Goal: Information Seeking & Learning: Learn about a topic

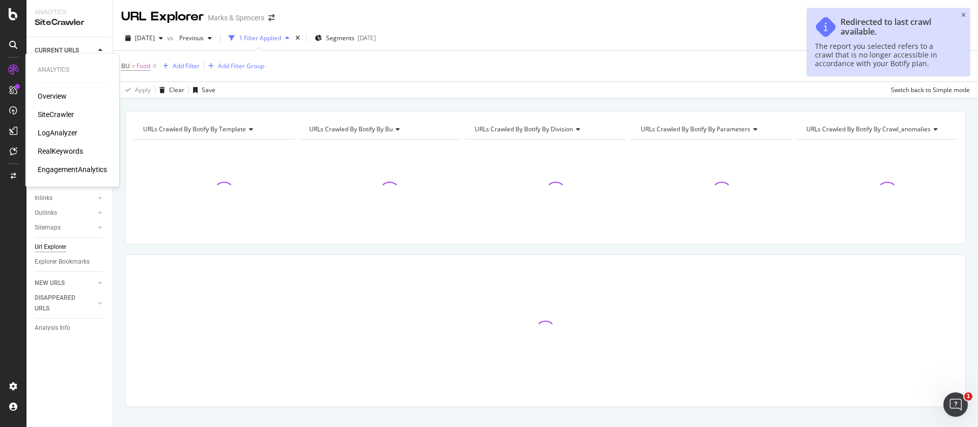
click at [55, 114] on div "SiteCrawler" at bounding box center [56, 114] width 36 height 10
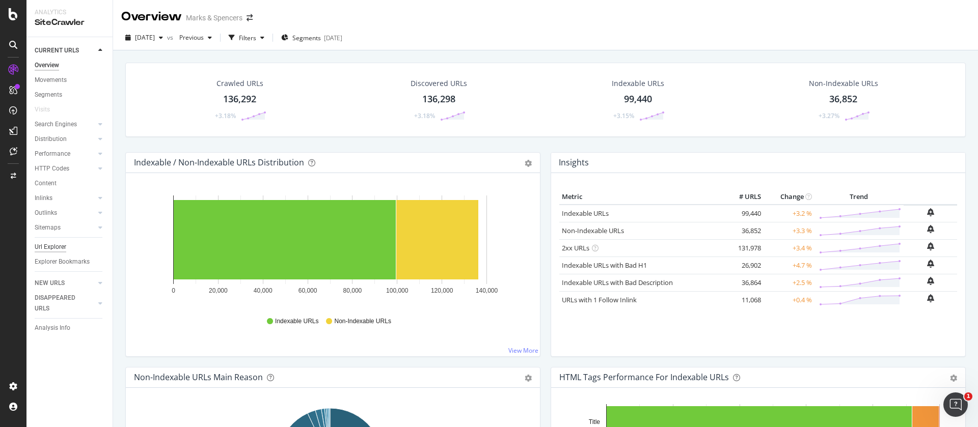
click at [45, 246] on div "Url Explorer" at bounding box center [51, 247] width 32 height 11
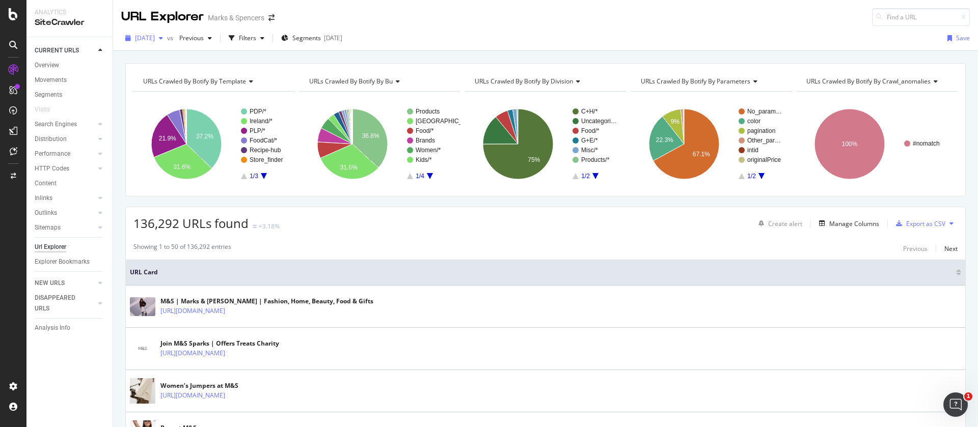
click at [163, 37] on icon "button" at bounding box center [161, 38] width 4 height 6
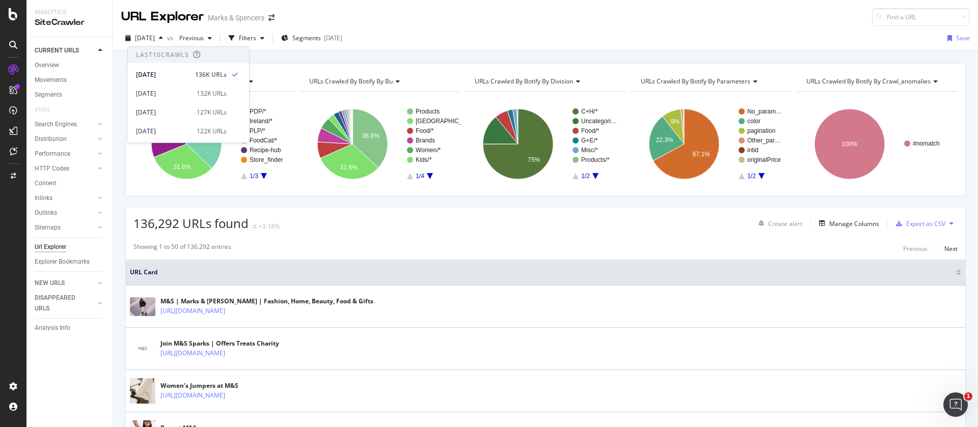
click at [284, 59] on div "URLs Crawled By Botify By template Chart (by Value) Table Expand Export as CSV …" at bounding box center [545, 63] width 865 height 24
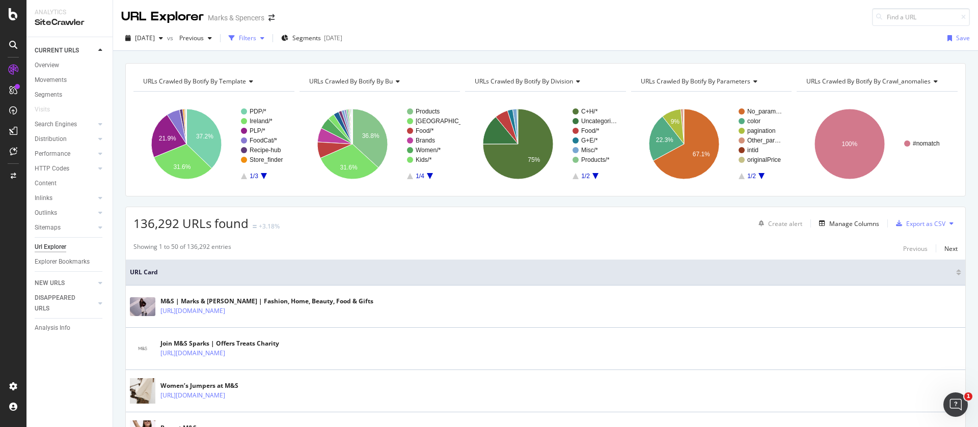
click at [256, 41] on div "Filters" at bounding box center [247, 38] width 17 height 9
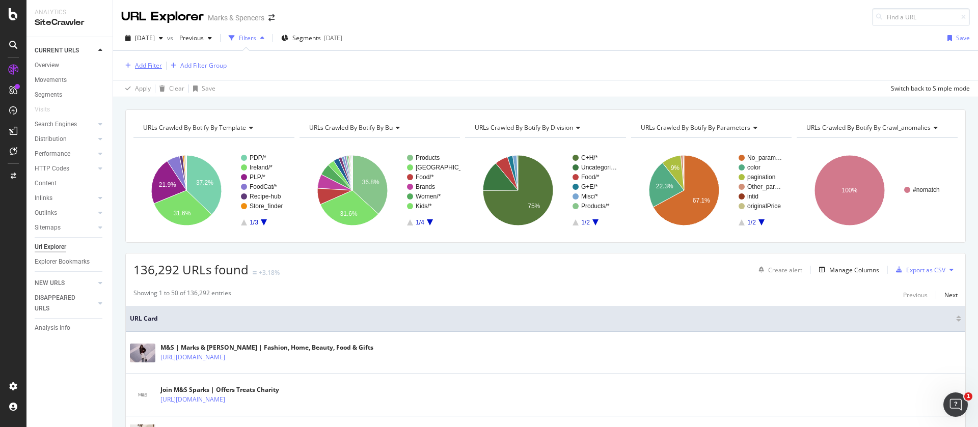
click at [140, 61] on div "Add Filter" at bounding box center [148, 65] width 27 height 9
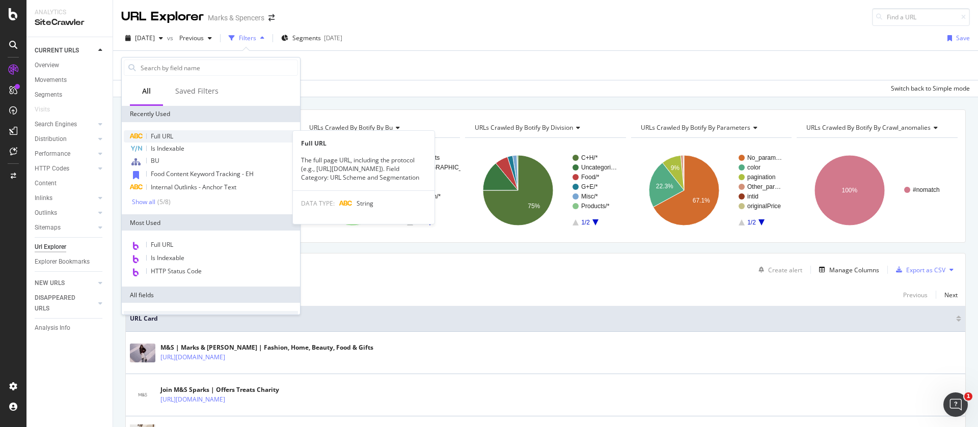
click at [160, 136] on span "Full URL" at bounding box center [162, 136] width 22 height 9
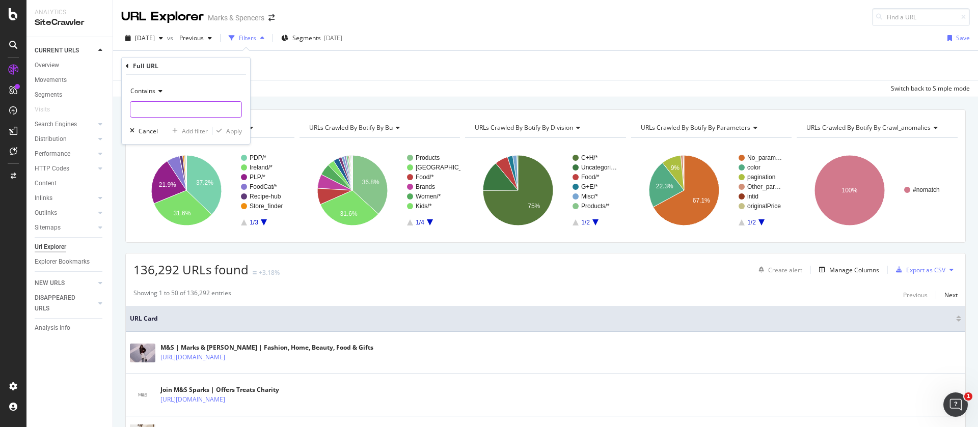
click at [168, 108] on input "text" at bounding box center [185, 109] width 111 height 16
type input "/l/christmas"
click at [229, 133] on div "Apply" at bounding box center [234, 131] width 16 height 9
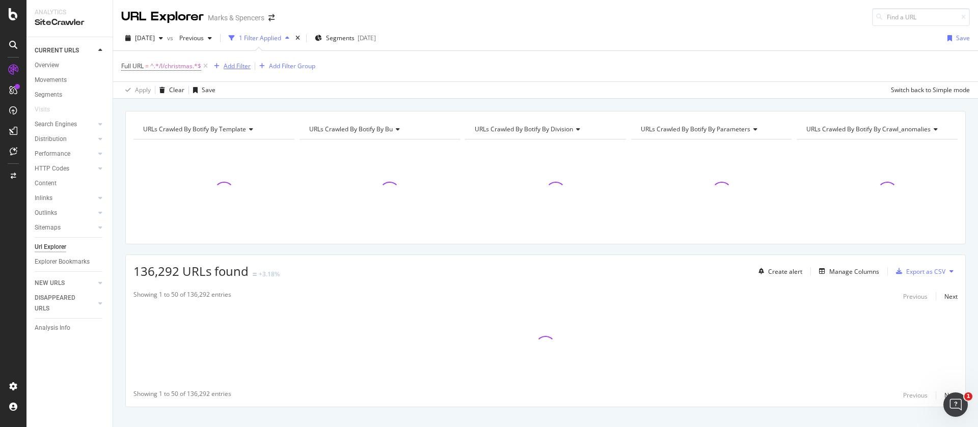
click at [230, 62] on div "Add Filter" at bounding box center [237, 66] width 27 height 9
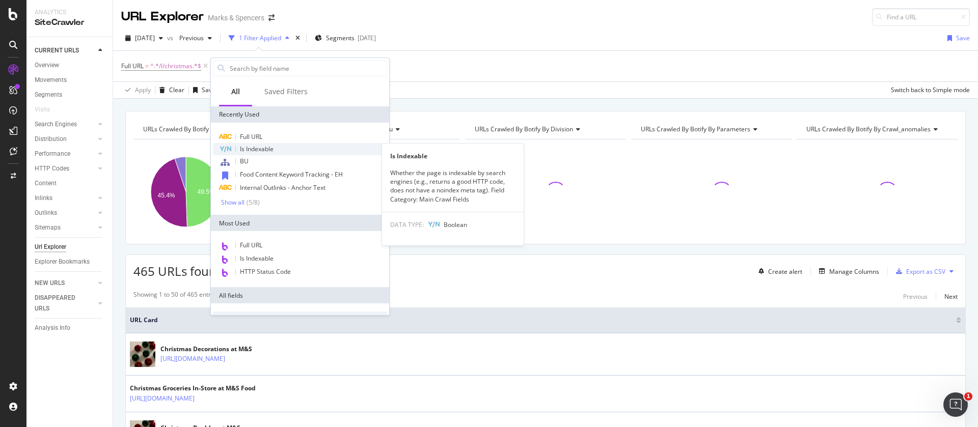
click at [272, 151] on span "Is Indexable" at bounding box center [257, 149] width 34 height 9
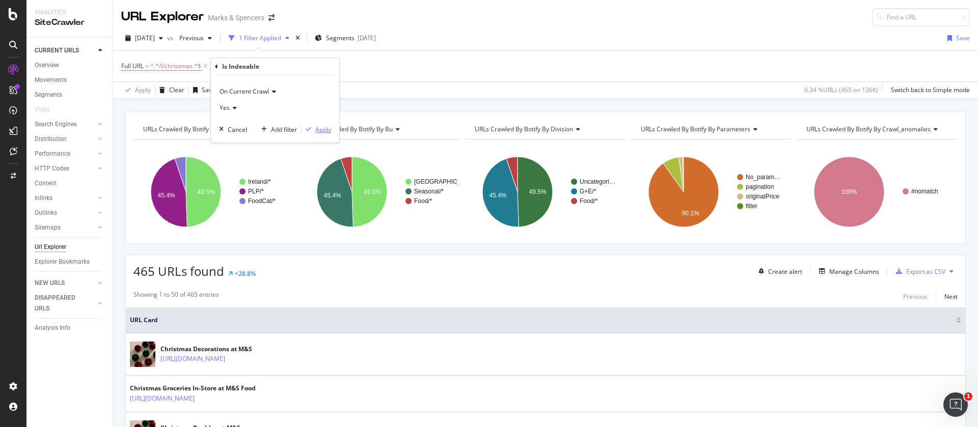
click at [323, 126] on div "Apply" at bounding box center [323, 129] width 16 height 9
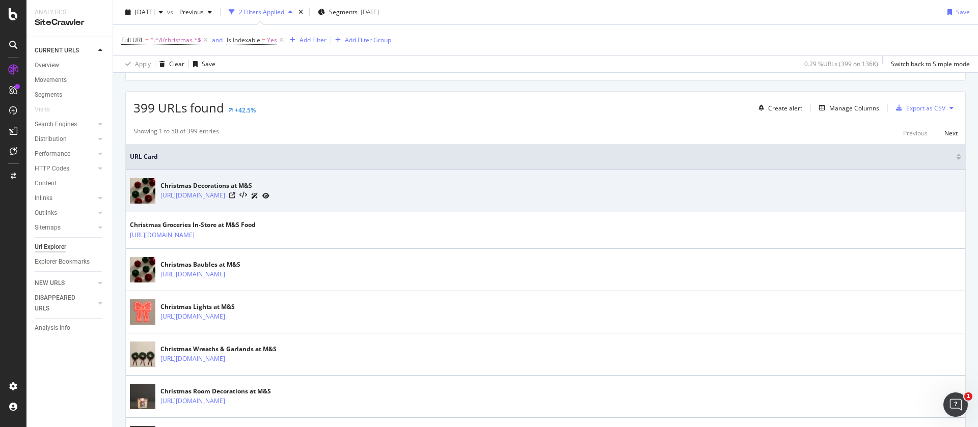
scroll to position [76, 0]
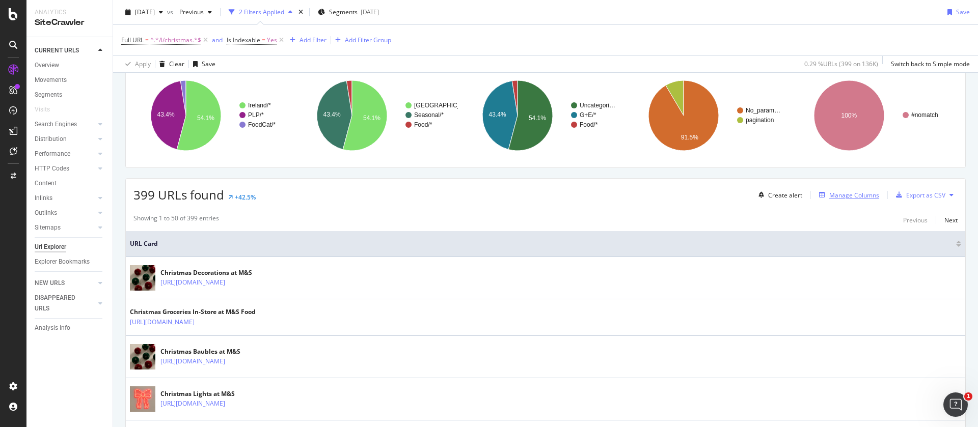
click at [832, 198] on div "Manage Columns" at bounding box center [854, 195] width 50 height 9
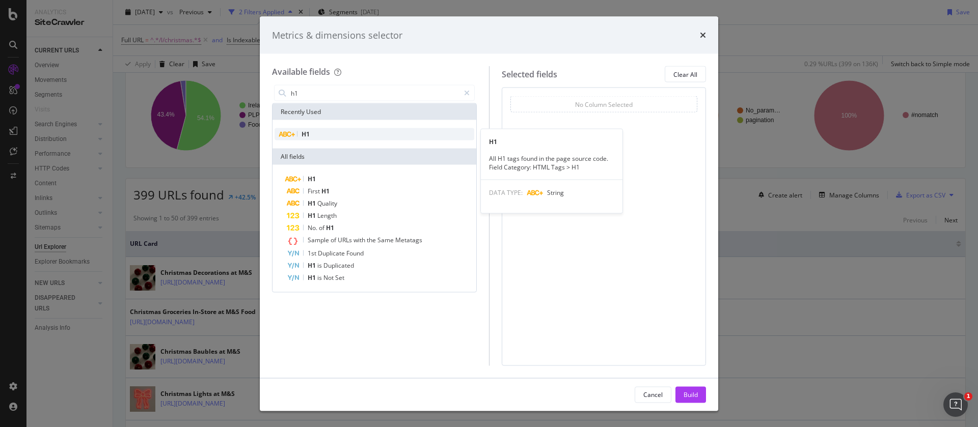
click at [333, 130] on div "H1" at bounding box center [374, 134] width 200 height 12
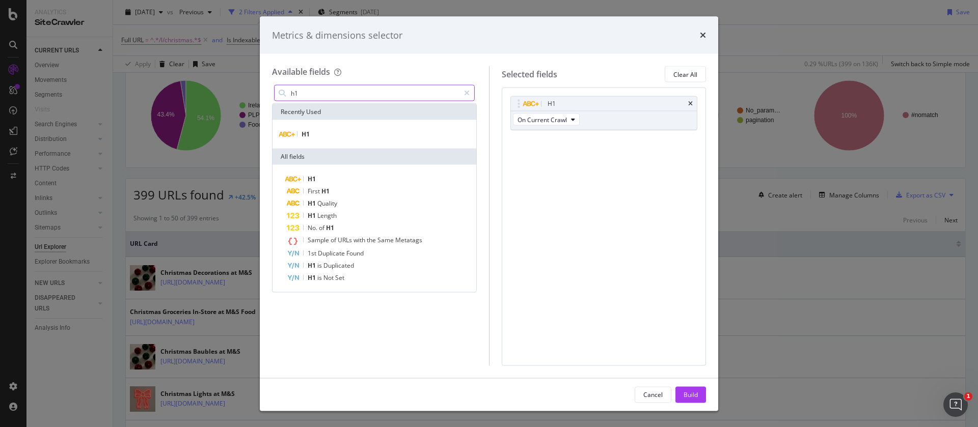
click at [328, 92] on input "h1" at bounding box center [375, 93] width 170 height 15
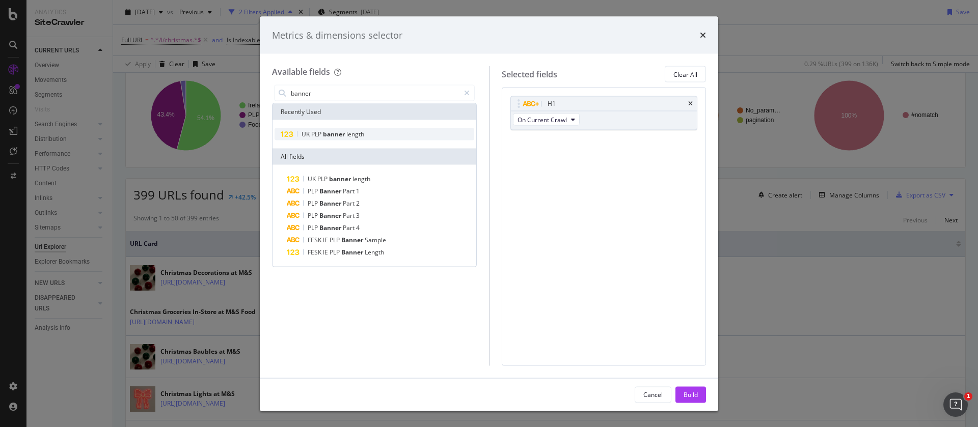
click at [350, 139] on div "UK PLP banner length" at bounding box center [374, 134] width 200 height 12
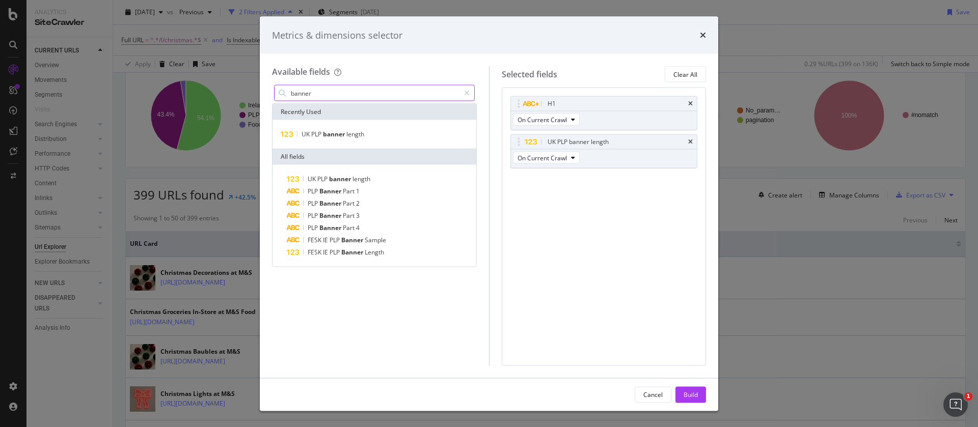
click at [323, 92] on input "banner" at bounding box center [375, 93] width 170 height 15
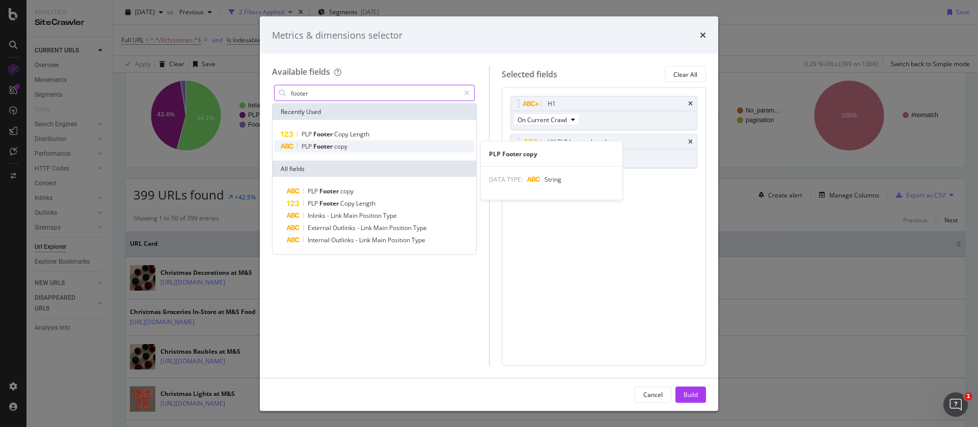
type input "footer"
click at [339, 147] on span "copy" at bounding box center [340, 146] width 13 height 9
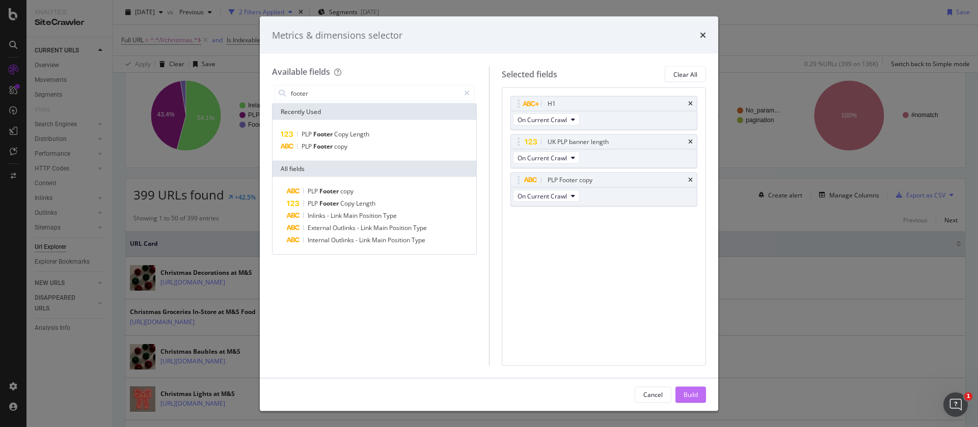
click at [690, 394] on div "Build" at bounding box center [690, 394] width 14 height 9
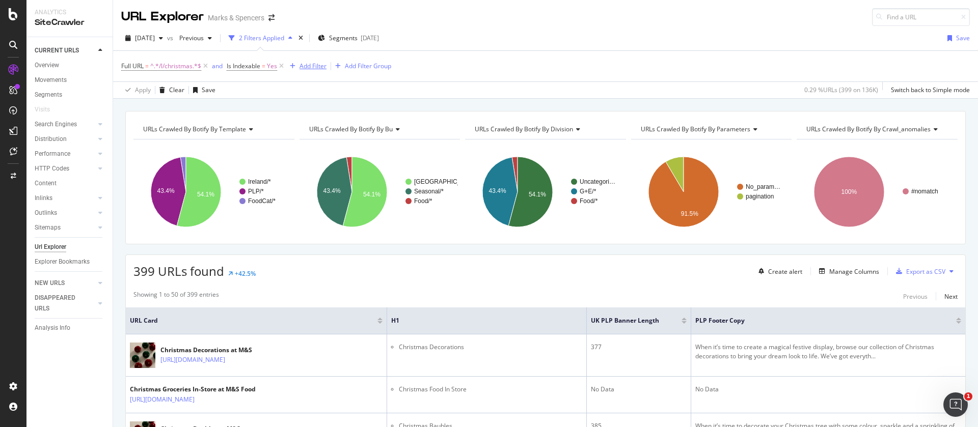
click at [305, 67] on div "Add Filter" at bounding box center [312, 66] width 27 height 9
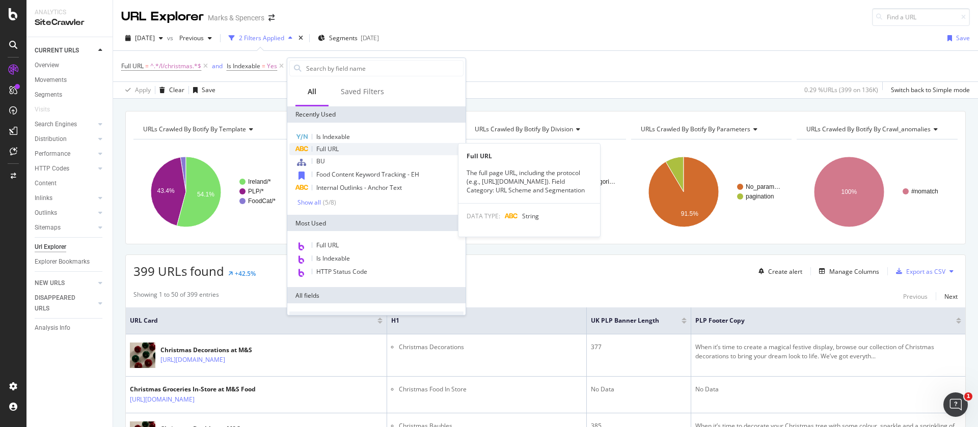
click at [332, 147] on span "Full URL" at bounding box center [327, 149] width 22 height 9
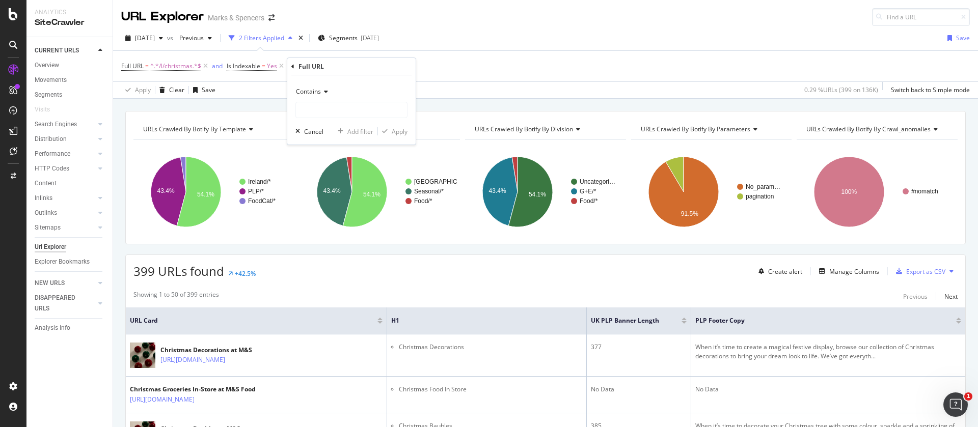
click at [319, 95] on span "Contains" at bounding box center [308, 91] width 25 height 9
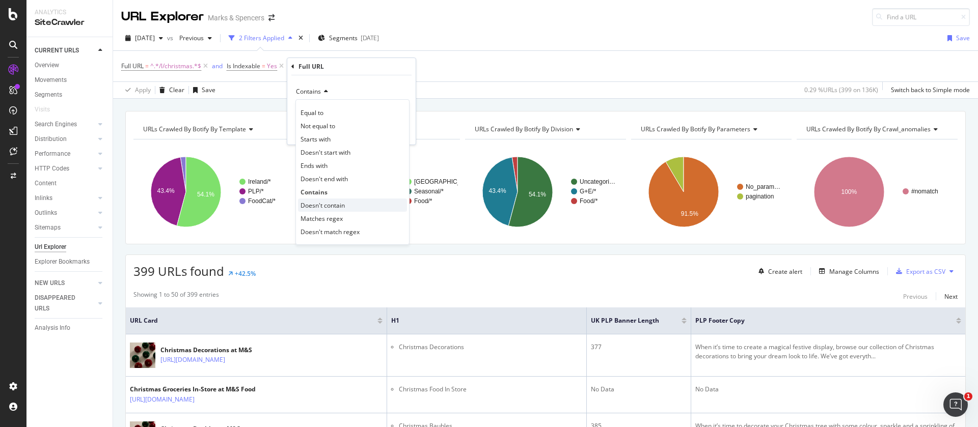
click at [328, 206] on span "Doesn't contain" at bounding box center [322, 205] width 44 height 9
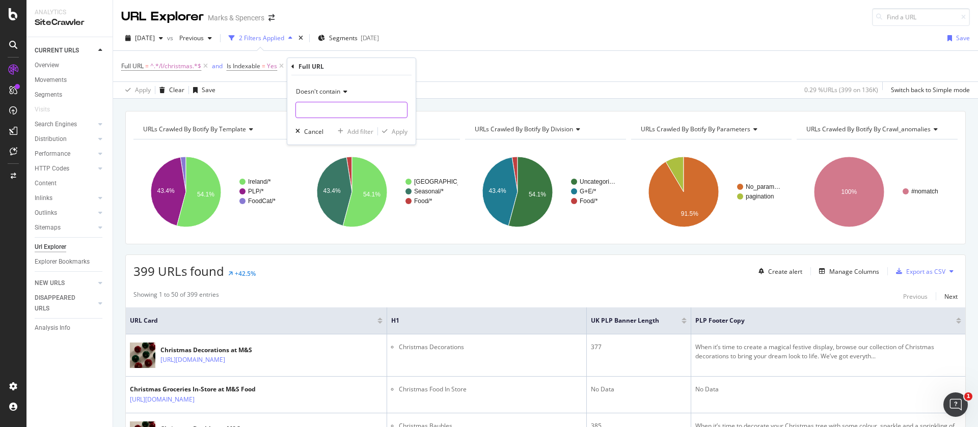
click at [307, 110] on input "text" at bounding box center [351, 110] width 111 height 16
type input "/food/l/"
click at [404, 132] on div "Apply" at bounding box center [400, 131] width 16 height 9
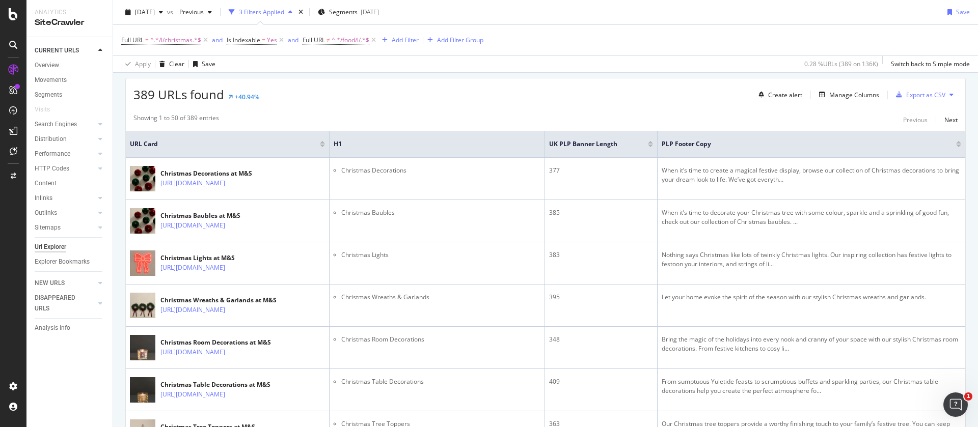
scroll to position [153, 0]
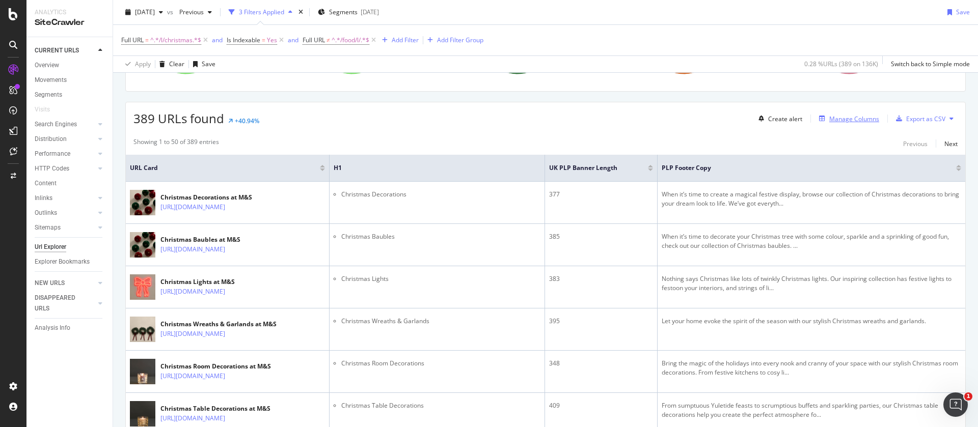
click at [832, 115] on div "Manage Columns" at bounding box center [854, 119] width 50 height 9
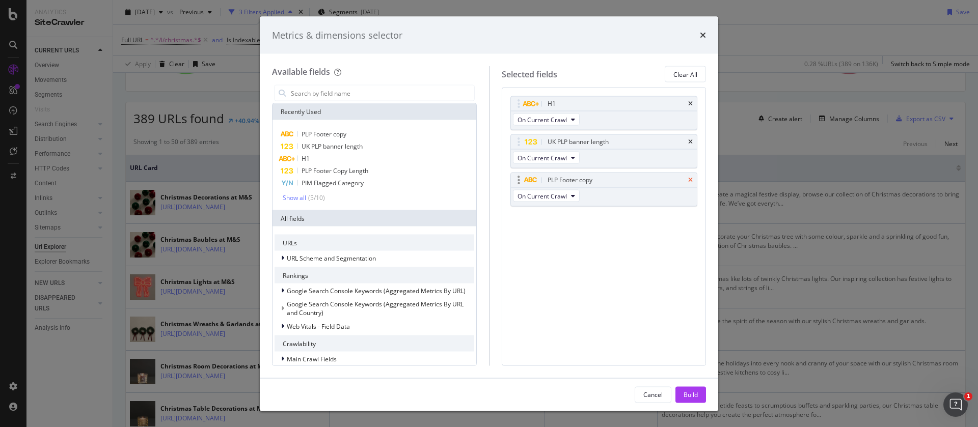
click at [691, 179] on icon "times" at bounding box center [690, 180] width 5 height 6
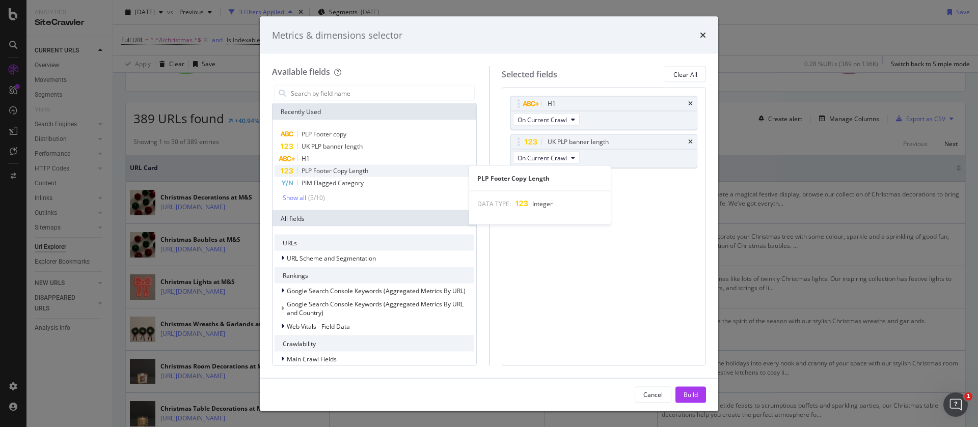
click at [338, 172] on span "PLP Footer Copy Length" at bounding box center [334, 170] width 67 height 9
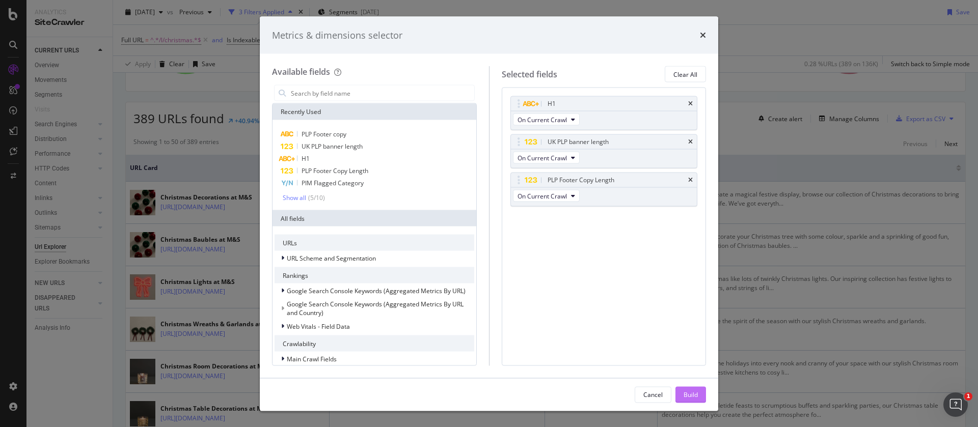
click at [683, 392] on div "Build" at bounding box center [690, 394] width 14 height 9
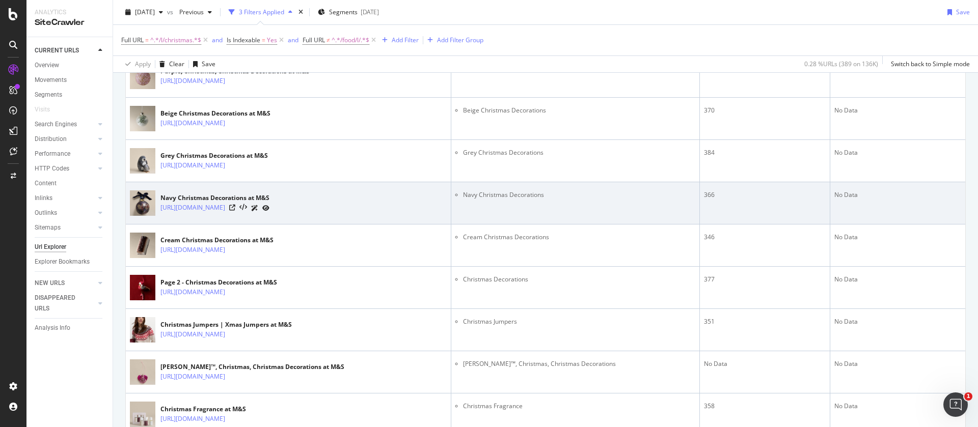
scroll to position [1085, 0]
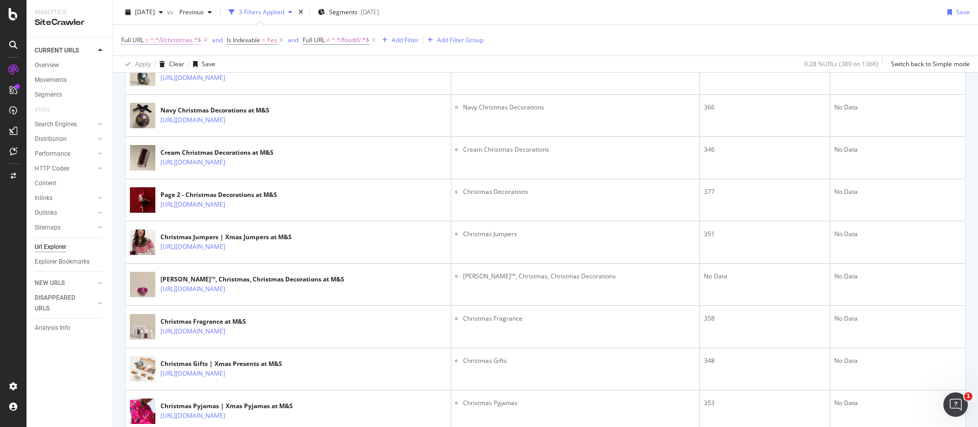
click at [172, 39] on span "^.*/l/christmas.*$" at bounding box center [175, 40] width 51 height 14
click at [195, 79] on input "/l/christmas" at bounding box center [178, 82] width 96 height 16
click at [193, 79] on input "/l/christmas" at bounding box center [178, 82] width 96 height 16
type input "/l/christmas-homeware"
click at [231, 104] on div "Apply" at bounding box center [234, 104] width 16 height 9
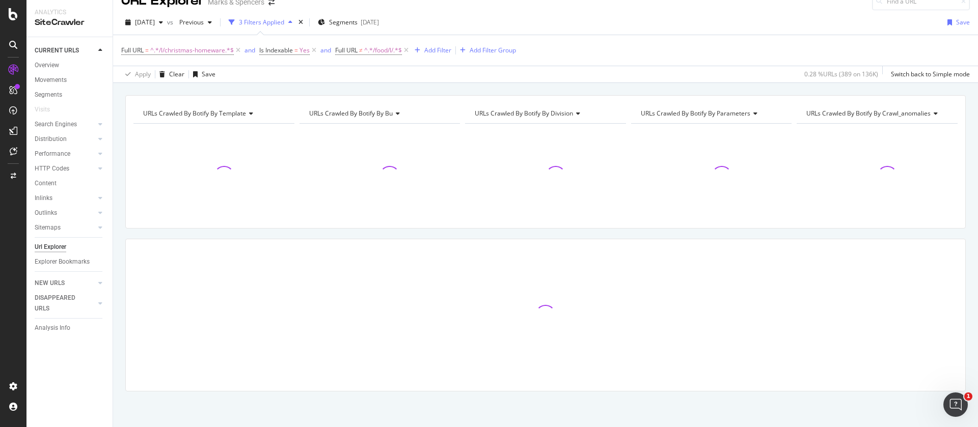
scroll to position [16, 0]
click at [199, 50] on span "^.*/l/christmas-homeware.*$" at bounding box center [192, 50] width 84 height 14
click at [178, 90] on input "/l/christmas-homeware" at bounding box center [178, 93] width 96 height 16
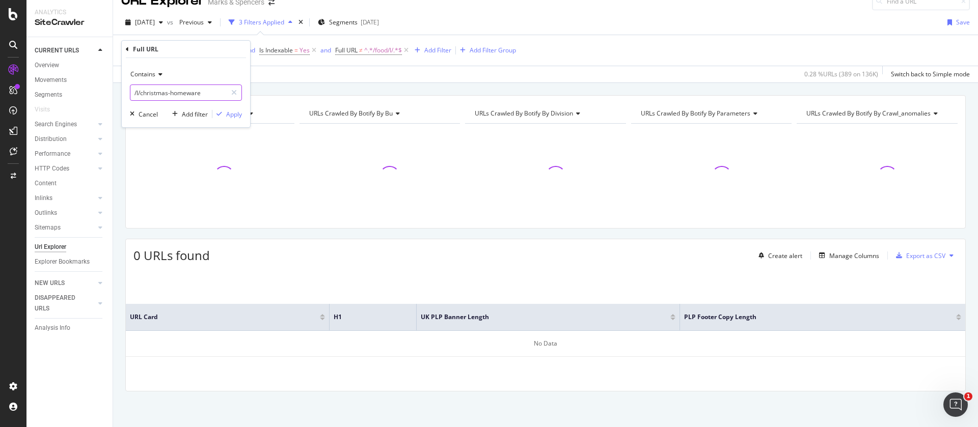
click at [148, 94] on input "/l/christmas-homeware" at bounding box center [178, 93] width 96 height 16
click at [169, 94] on input "/l/christmas-homeware" at bounding box center [178, 93] width 96 height 16
click at [206, 92] on input "/l/christmas-homeware" at bounding box center [178, 93] width 96 height 16
type input "/l/christmas"
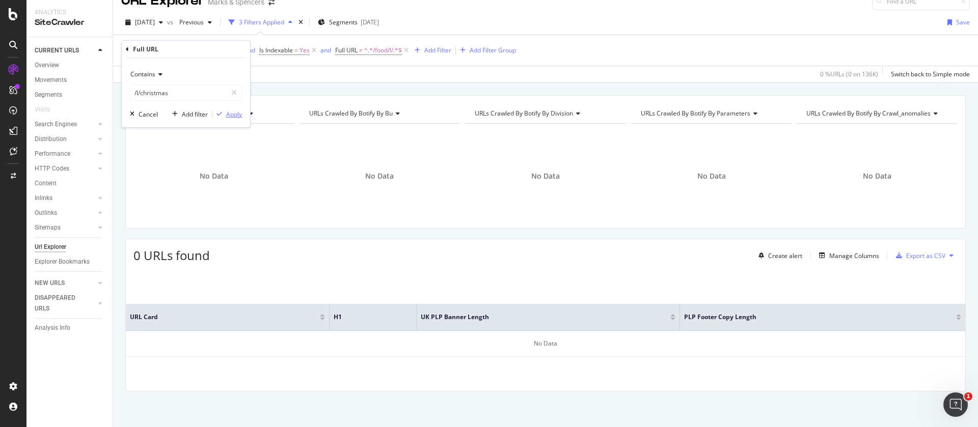
click at [228, 117] on div "Apply" at bounding box center [234, 114] width 16 height 9
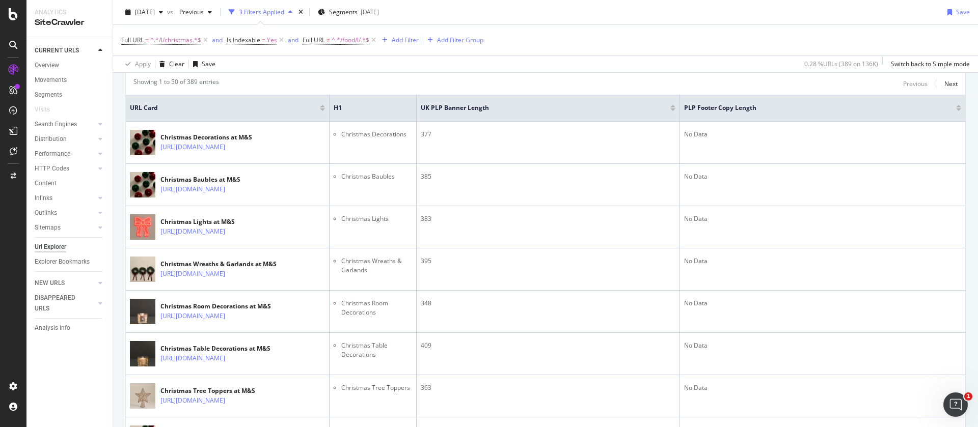
scroll to position [76, 0]
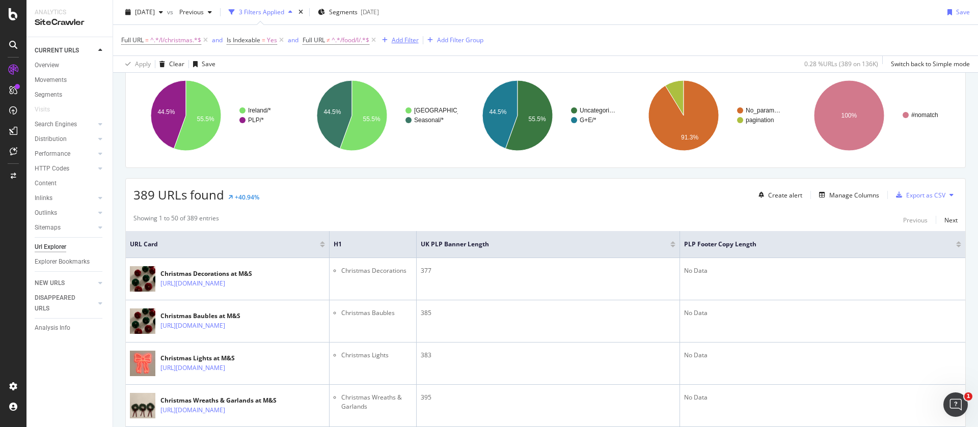
click at [417, 38] on div "Add Filter" at bounding box center [405, 40] width 27 height 9
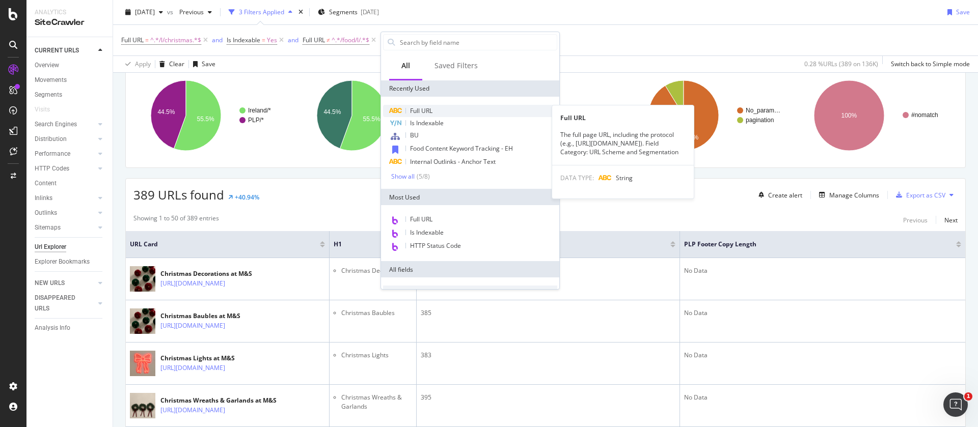
click at [432, 112] on span "Full URL" at bounding box center [421, 110] width 22 height 9
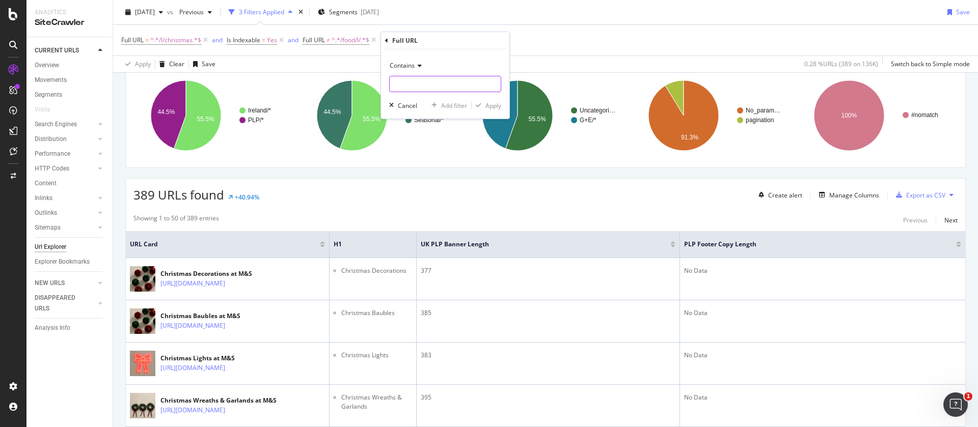
click at [413, 80] on input "text" at bounding box center [445, 84] width 111 height 16
type input "christmas-homeware"
click at [490, 103] on div "Apply" at bounding box center [493, 105] width 16 height 9
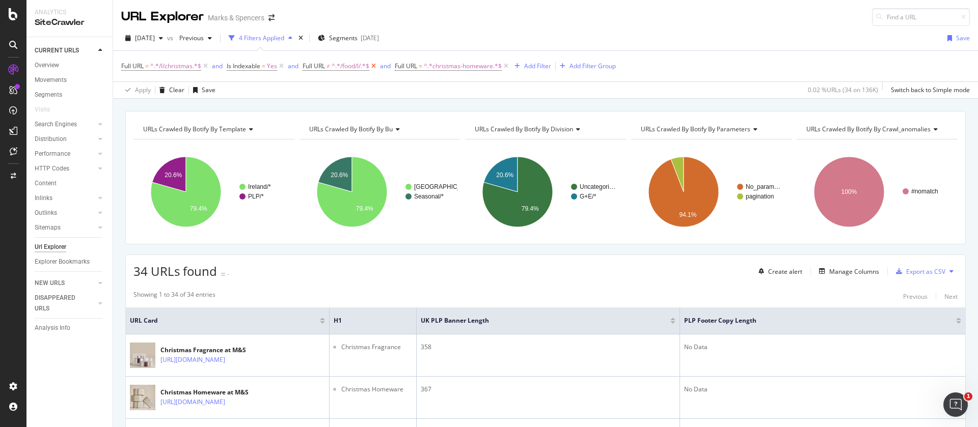
click at [376, 65] on icon at bounding box center [373, 66] width 9 height 10
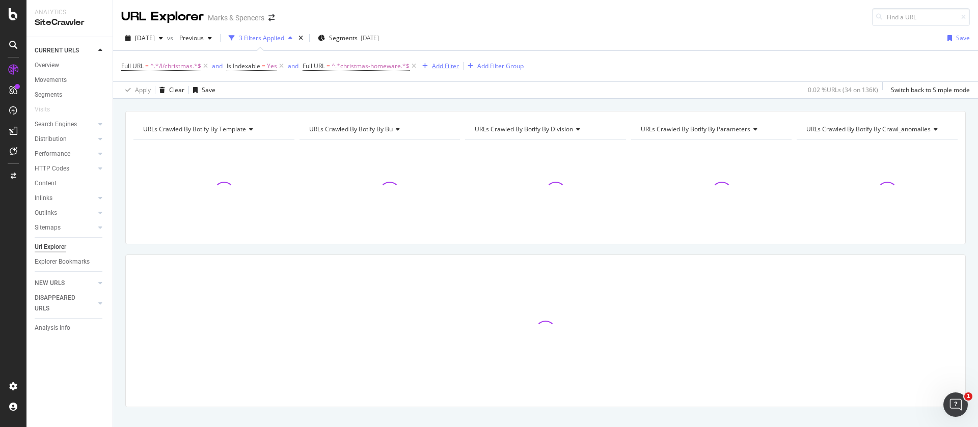
click at [438, 62] on div "Add Filter" at bounding box center [445, 66] width 27 height 9
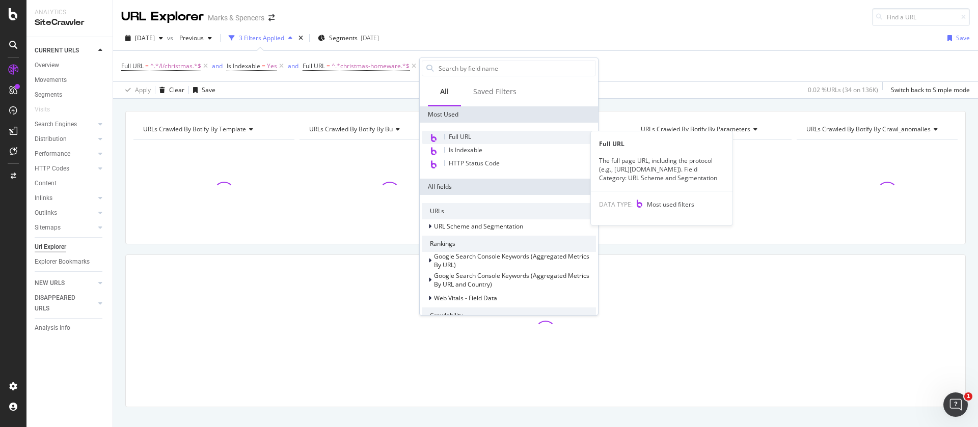
click at [457, 133] on span "Full URL" at bounding box center [460, 136] width 22 height 9
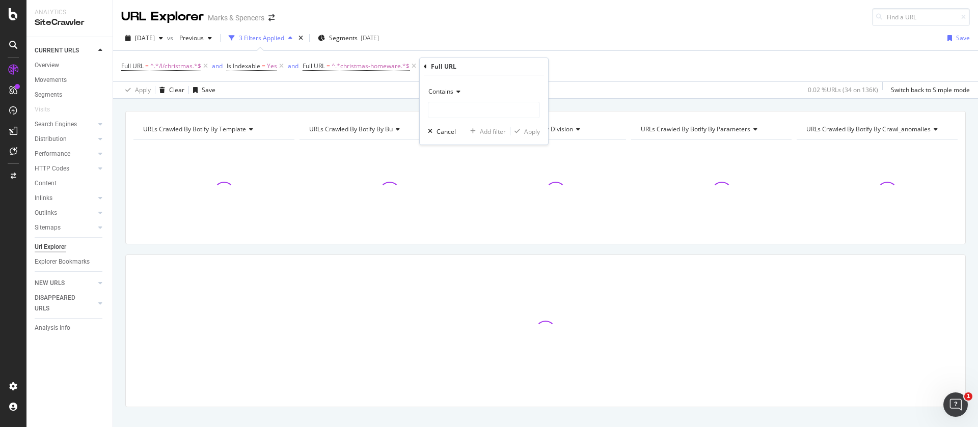
click at [451, 96] on div "Contains" at bounding box center [484, 92] width 112 height 16
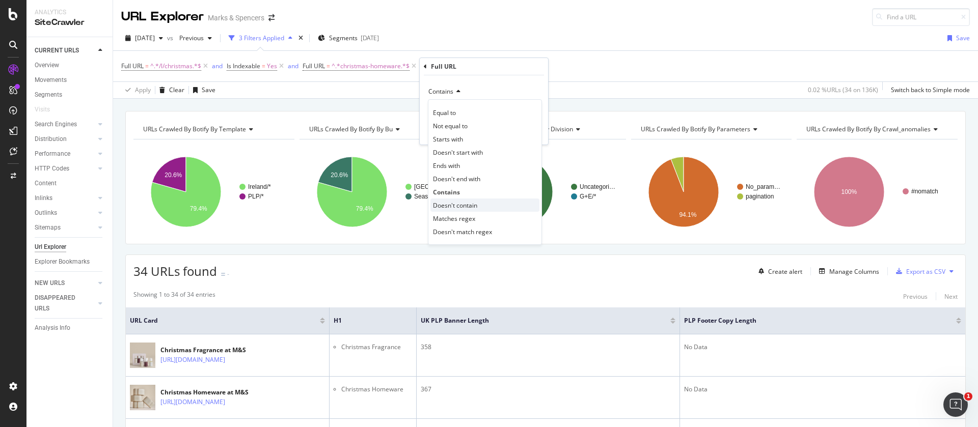
click at [455, 204] on span "Doesn't contain" at bounding box center [455, 205] width 44 height 9
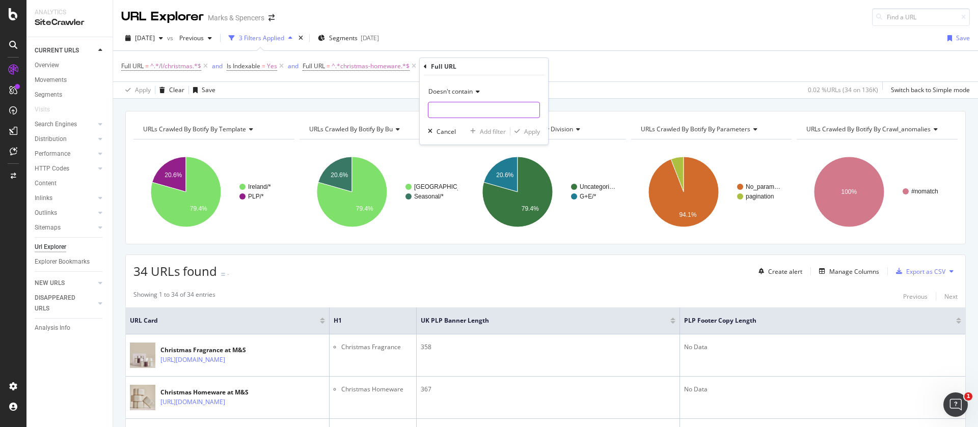
click at [437, 107] on input "text" at bounding box center [483, 110] width 111 height 16
type input "/ie/"
click at [537, 131] on div "Apply" at bounding box center [532, 131] width 16 height 9
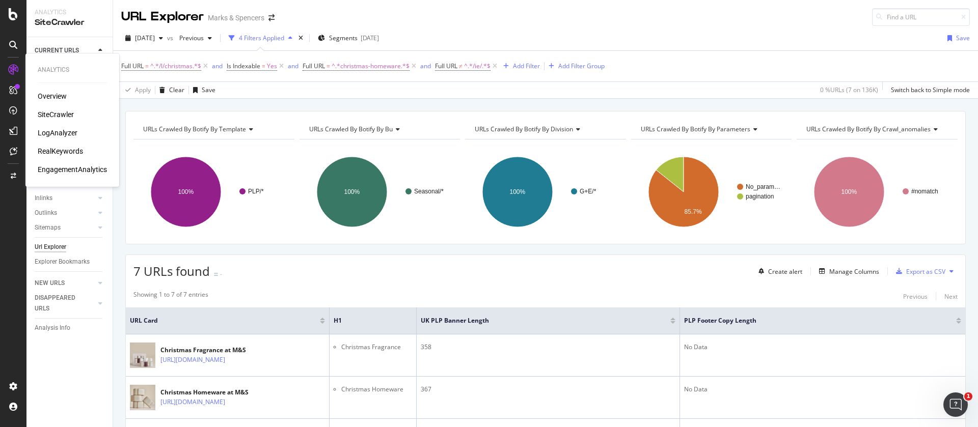
click at [60, 132] on div "LogAnalyzer" at bounding box center [58, 133] width 40 height 10
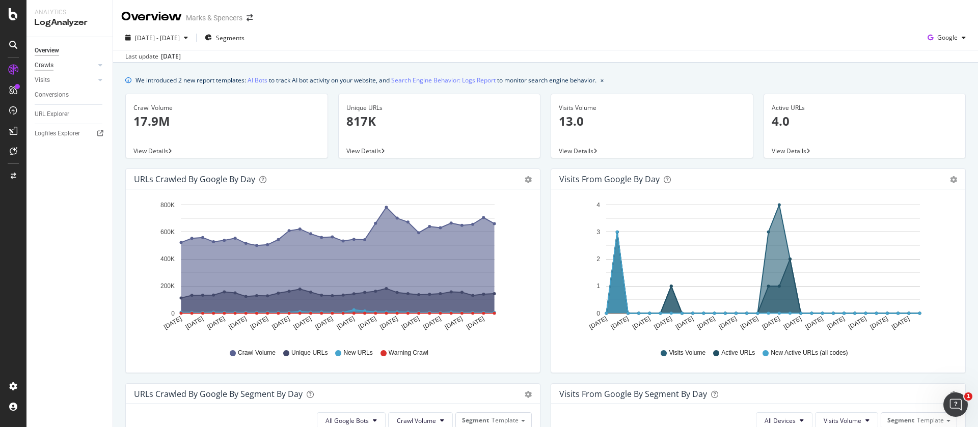
click at [47, 65] on div "Crawls" at bounding box center [44, 65] width 19 height 11
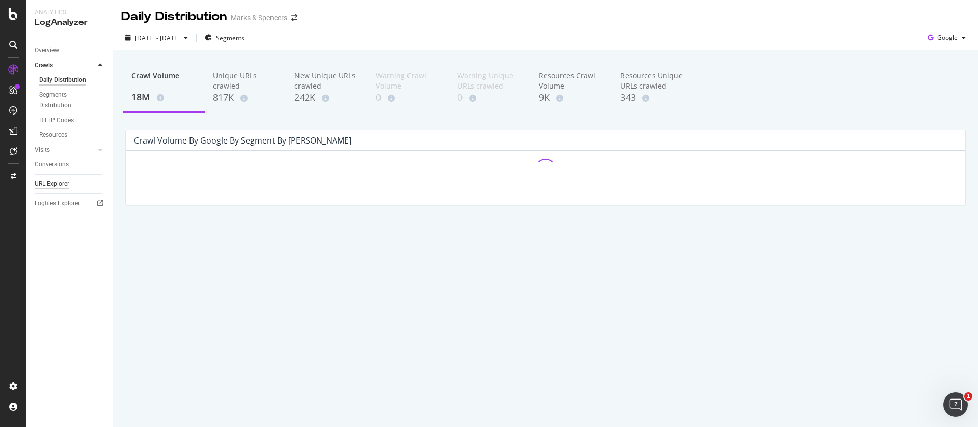
click at [54, 184] on div "URL Explorer" at bounding box center [52, 184] width 35 height 11
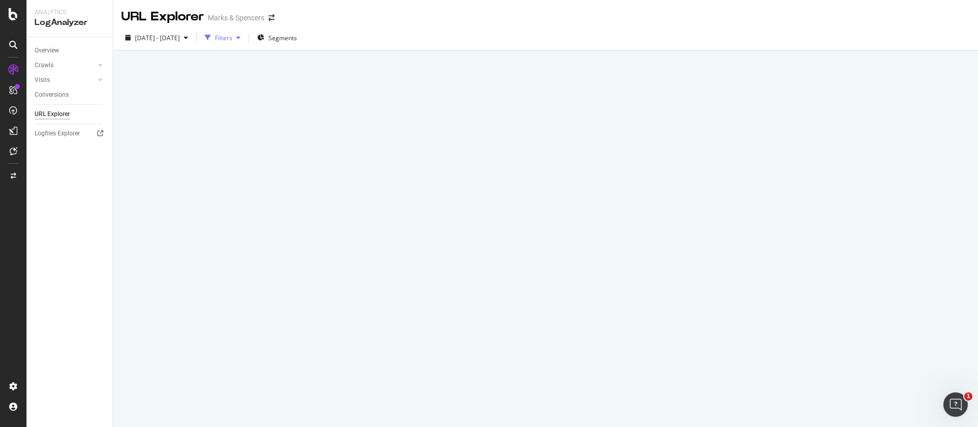
click at [215, 39] on div "button" at bounding box center [208, 38] width 14 height 14
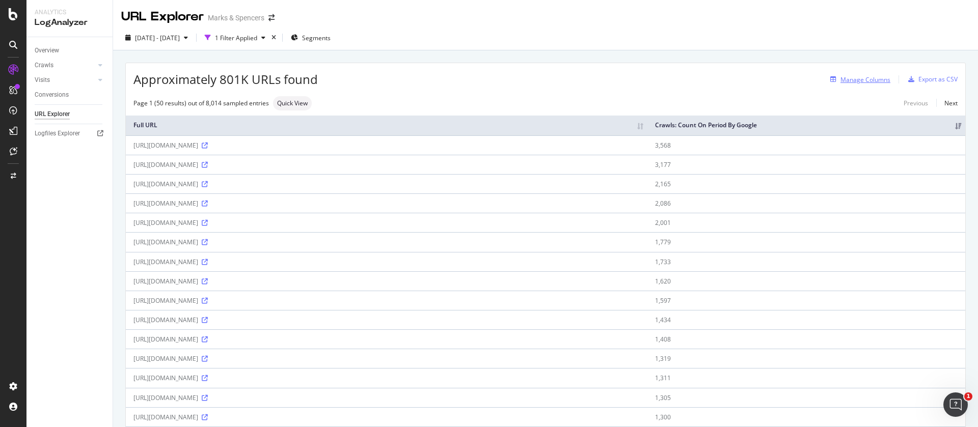
click at [861, 79] on div "Manage Columns" at bounding box center [865, 79] width 50 height 9
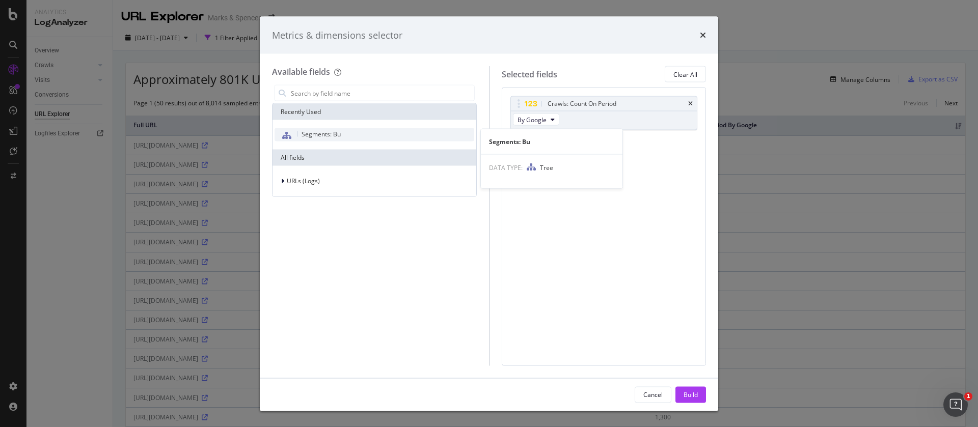
type input "f"
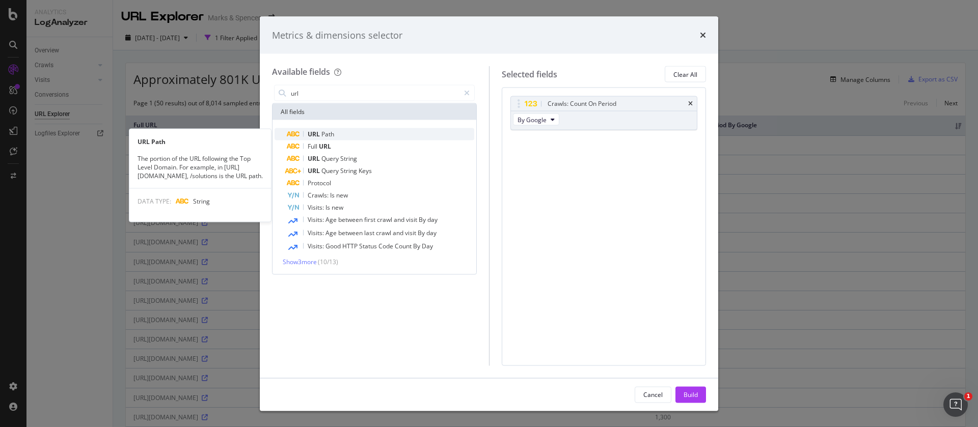
type input "url"
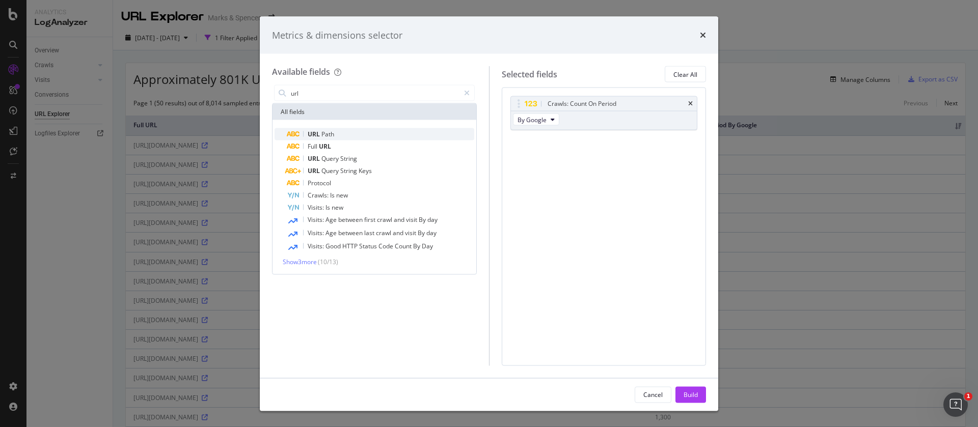
click at [322, 134] on span "Path" at bounding box center [327, 134] width 13 height 9
click at [590, 143] on div "URL Path" at bounding box center [615, 142] width 141 height 10
click at [466, 91] on icon "modal" at bounding box center [467, 93] width 6 height 7
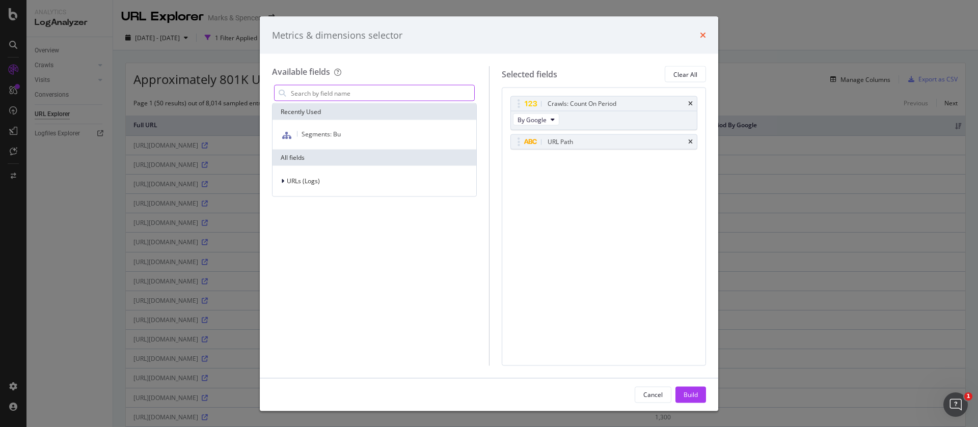
click at [705, 35] on icon "times" at bounding box center [703, 35] width 6 height 8
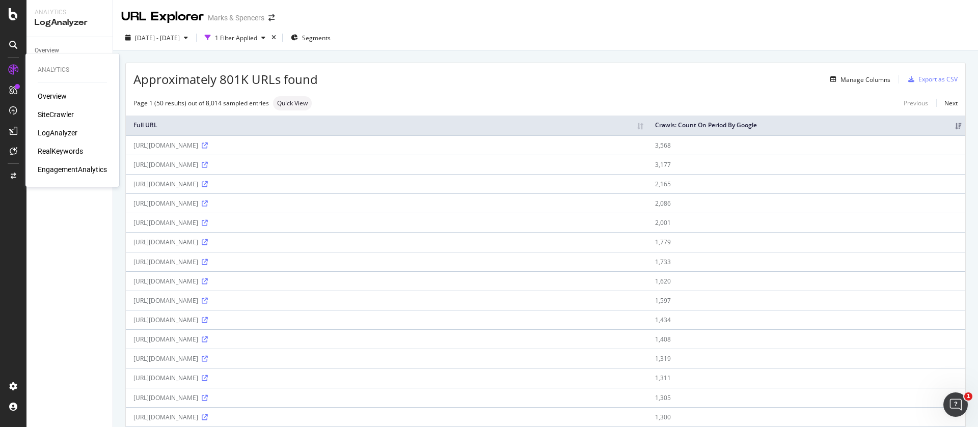
click at [53, 115] on div "SiteCrawler" at bounding box center [56, 114] width 36 height 10
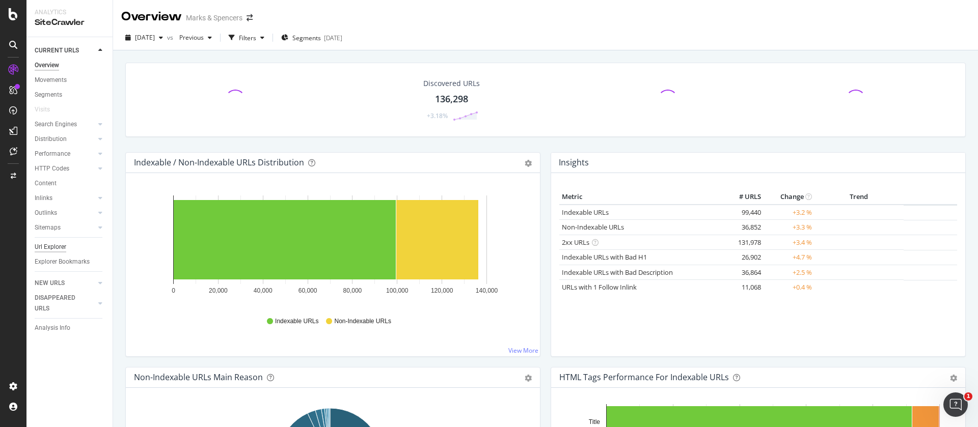
click at [58, 249] on div "Url Explorer" at bounding box center [51, 247] width 32 height 11
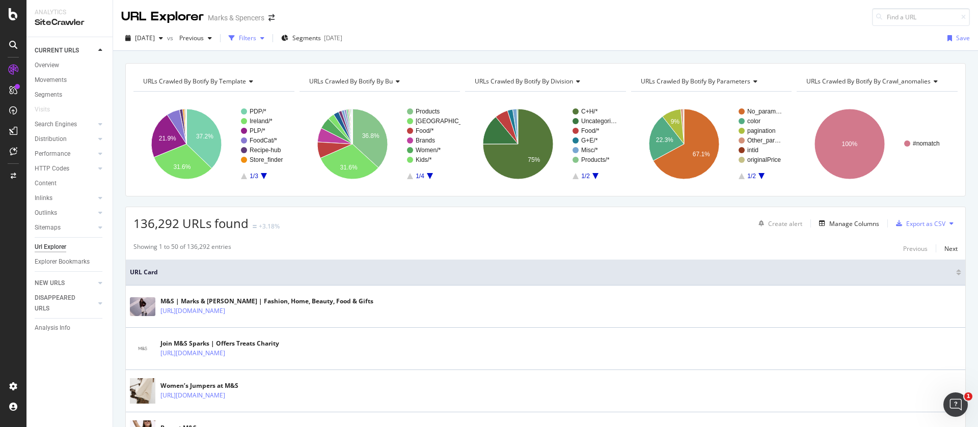
click at [256, 38] on div "Filters" at bounding box center [247, 38] width 17 height 9
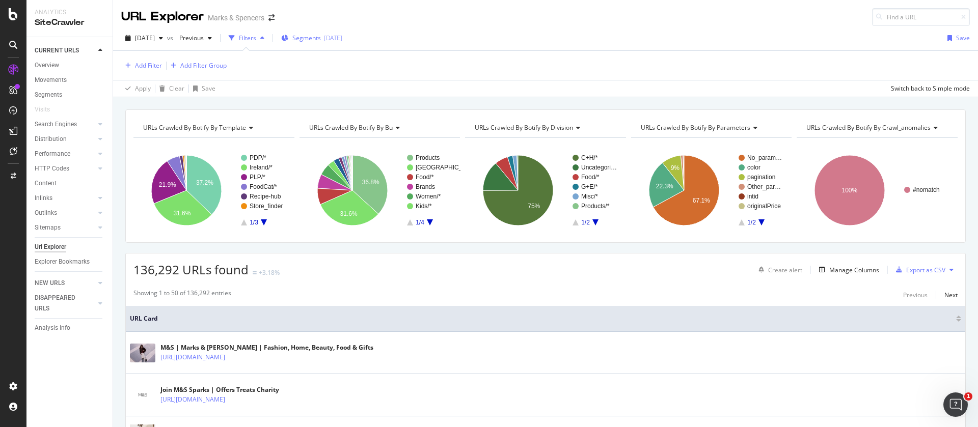
click at [321, 37] on span "Segments" at bounding box center [306, 38] width 29 height 9
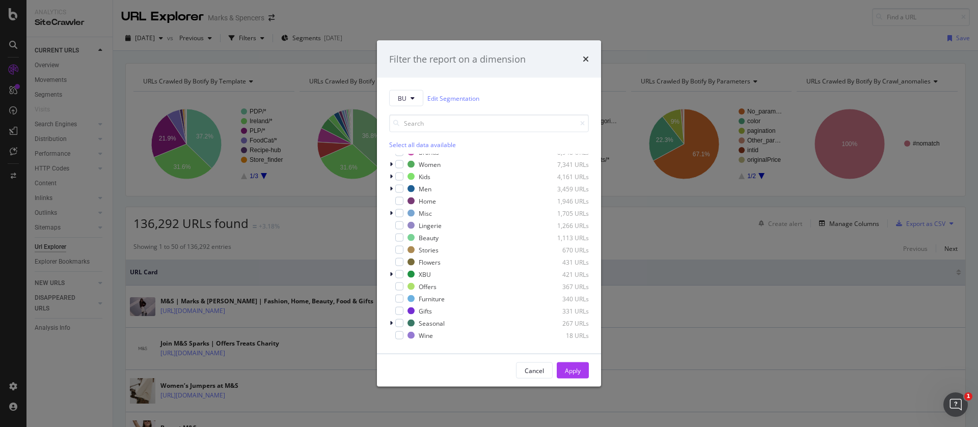
scroll to position [81, 0]
click at [392, 286] on icon "modal" at bounding box center [391, 288] width 3 height 6
click at [441, 270] on div "Christmas 212 URLs" at bounding box center [489, 275] width 200 height 10
click at [567, 371] on div "Apply" at bounding box center [573, 370] width 16 height 9
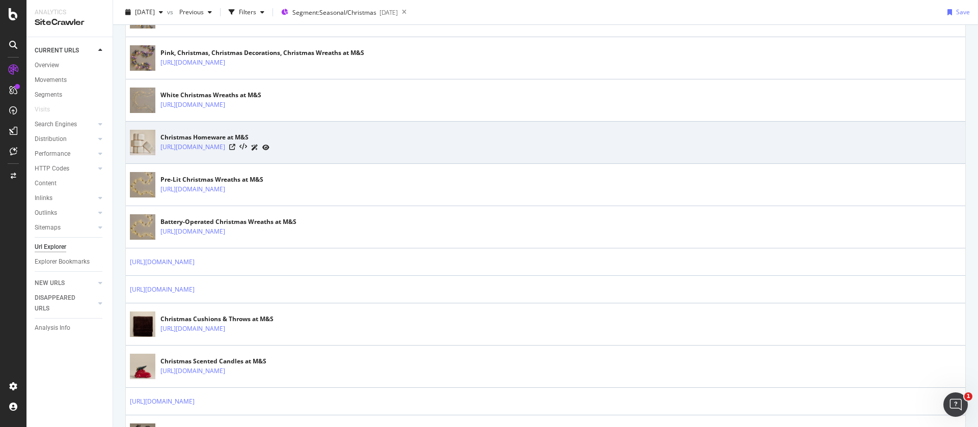
scroll to position [1912, 0]
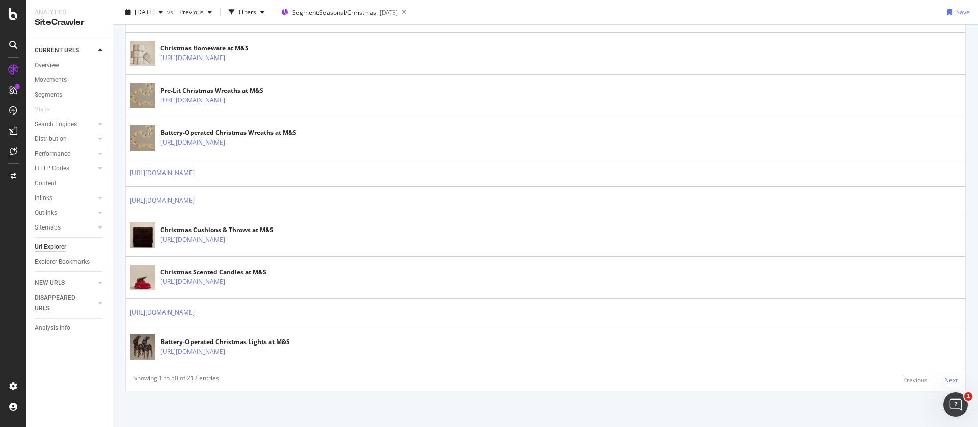
click at [944, 381] on div "Next" at bounding box center [950, 380] width 13 height 9
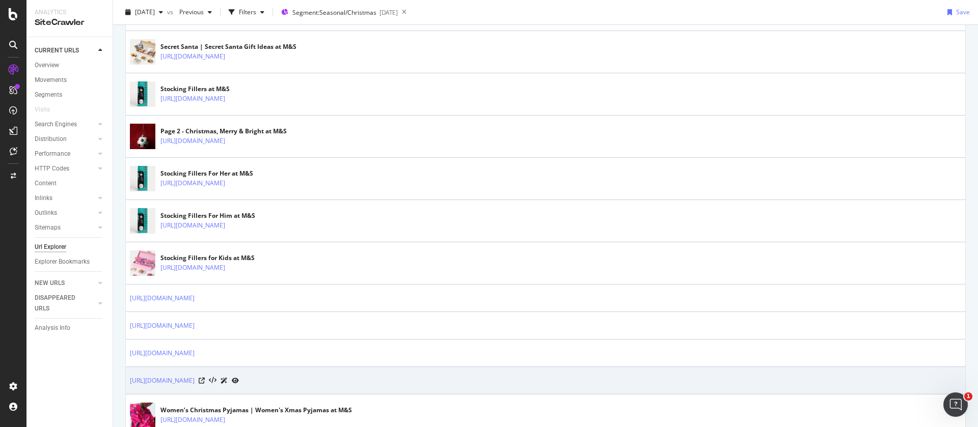
scroll to position [1882, 0]
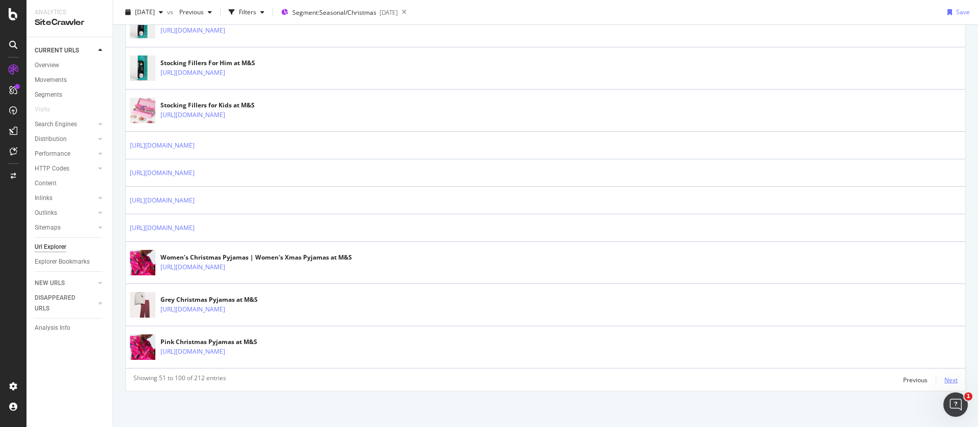
click at [944, 381] on div "Next" at bounding box center [950, 380] width 13 height 9
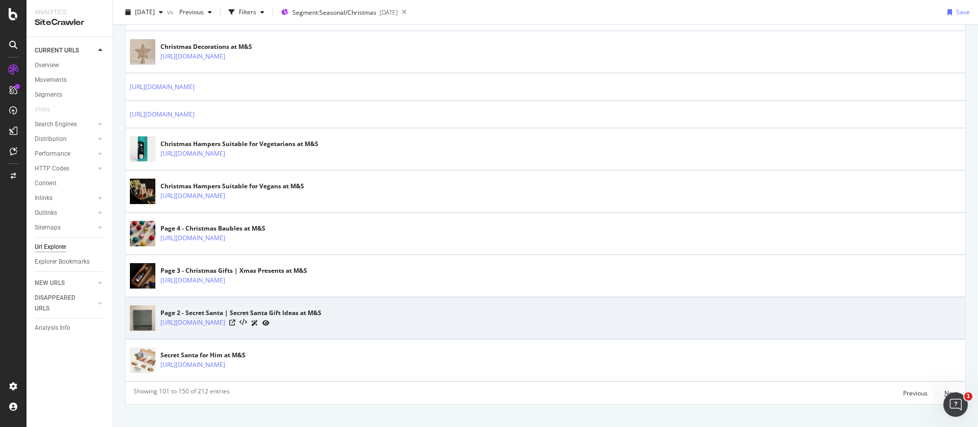
scroll to position [1794, 0]
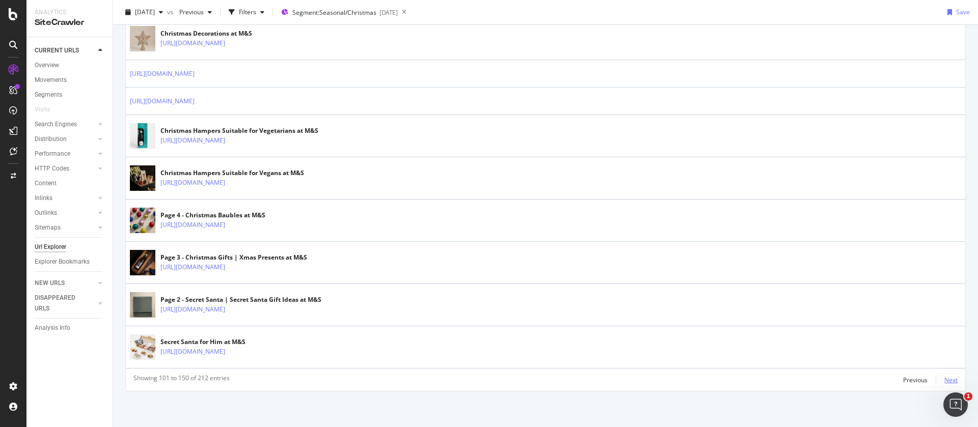
click at [944, 378] on div "Next" at bounding box center [950, 380] width 13 height 9
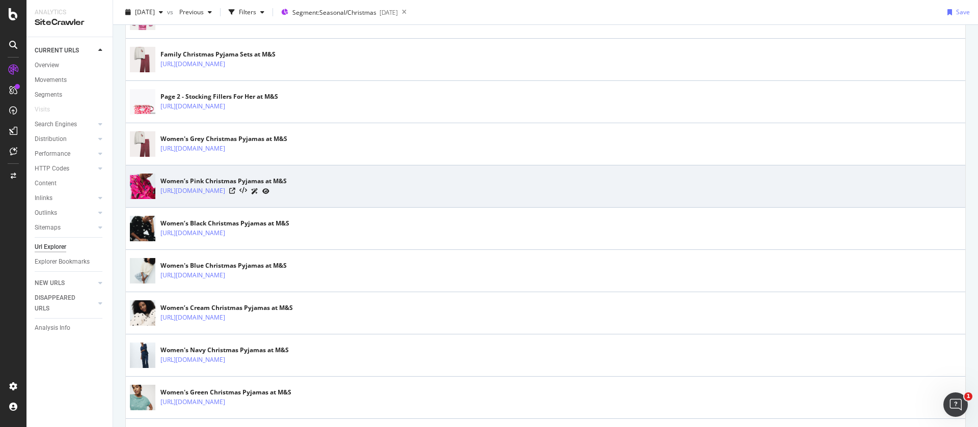
scroll to position [229, 0]
